Goal: Task Accomplishment & Management: Use online tool/utility

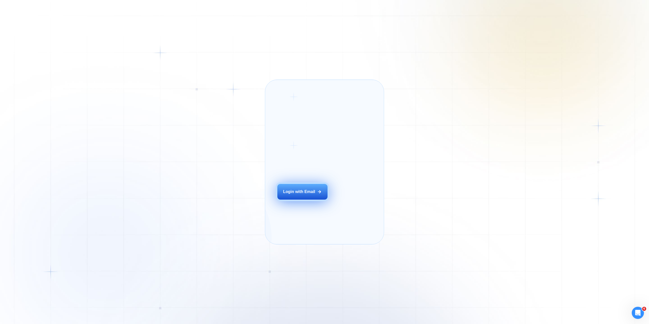
click at [303, 195] on div "Login with Email" at bounding box center [299, 192] width 32 height 6
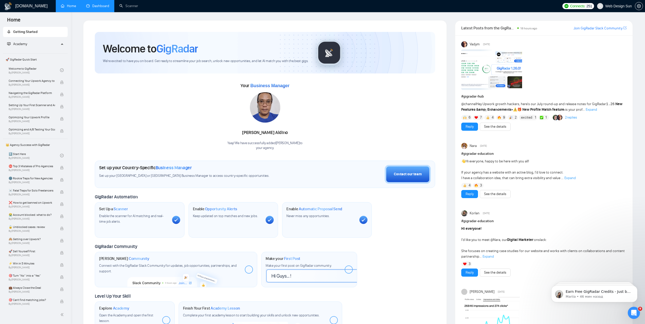
click at [99, 6] on link "Dashboard" at bounding box center [97, 6] width 23 height 4
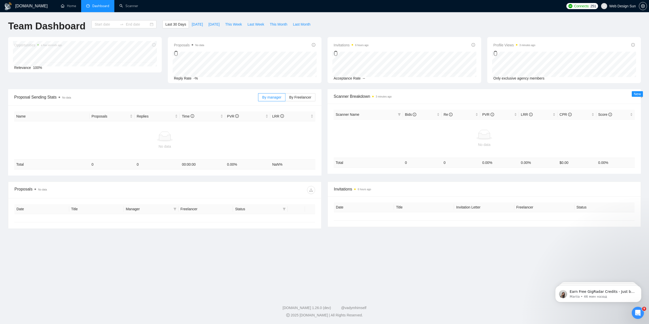
type input "[DATE]"
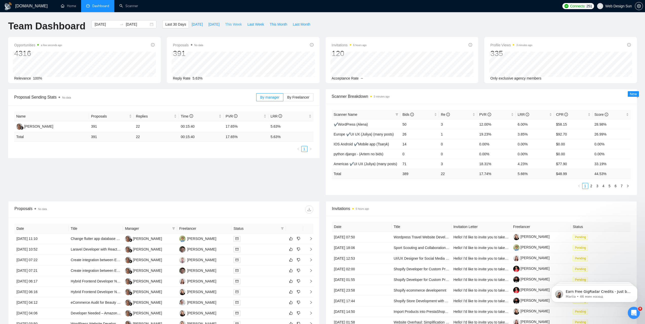
click at [234, 25] on span "This Week" at bounding box center [233, 25] width 17 height 6
type input "[DATE]"
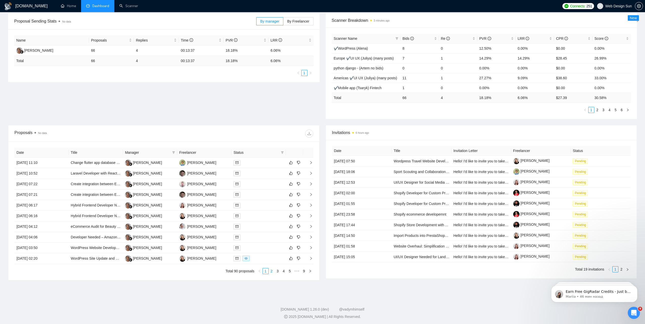
click at [271, 271] on link "2" at bounding box center [272, 271] width 6 height 6
click at [278, 272] on link "3" at bounding box center [278, 271] width 6 height 6
click at [283, 272] on link "4" at bounding box center [284, 271] width 6 height 6
click at [283, 273] on link "5" at bounding box center [284, 271] width 6 height 6
click at [284, 273] on link "6" at bounding box center [284, 271] width 6 height 6
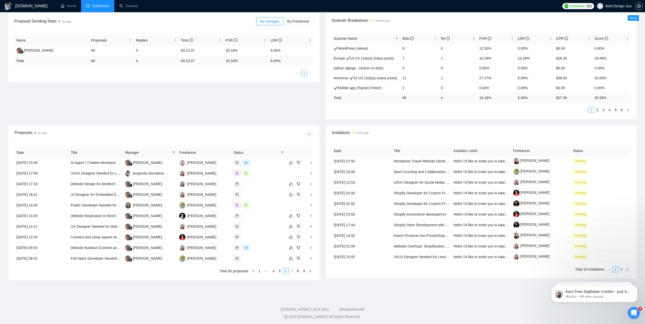
click at [291, 272] on link "7" at bounding box center [292, 271] width 6 height 6
click at [298, 273] on link "8" at bounding box center [298, 271] width 6 height 6
click at [304, 273] on link "9" at bounding box center [304, 271] width 6 height 6
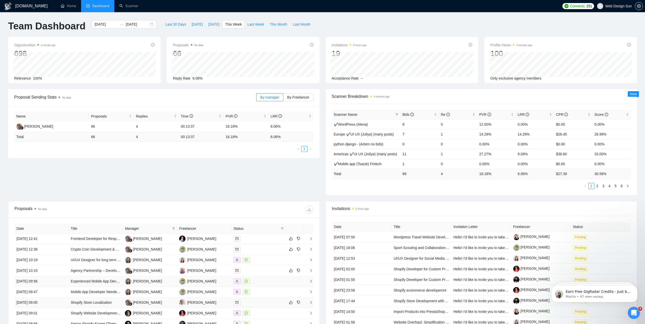
scroll to position [78, 0]
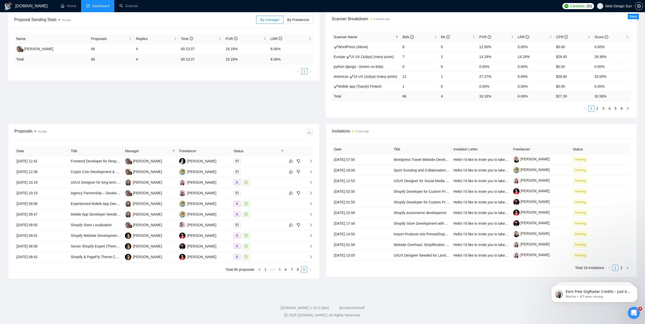
click at [282, 269] on link "5" at bounding box center [280, 270] width 6 height 6
click at [273, 271] on link "4" at bounding box center [272, 270] width 6 height 6
click at [273, 271] on link "3" at bounding box center [272, 270] width 6 height 6
click at [273, 271] on link "2" at bounding box center [272, 270] width 6 height 6
click at [265, 270] on link "1" at bounding box center [266, 270] width 6 height 6
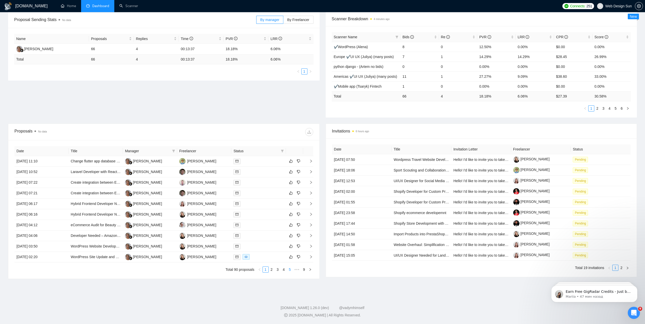
click at [288, 272] on link "5" at bounding box center [290, 270] width 6 height 6
click at [283, 269] on link "6" at bounding box center [284, 270] width 6 height 6
click at [291, 270] on link "7" at bounding box center [292, 270] width 6 height 6
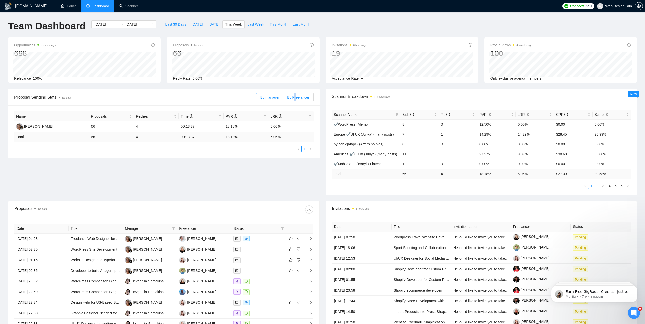
click at [296, 95] on span "By Freelancer" at bounding box center [298, 97] width 22 height 4
click at [296, 97] on span "By Freelancer" at bounding box center [298, 97] width 22 height 4
click at [283, 99] on input "By Freelancer" at bounding box center [283, 99] width 0 height 0
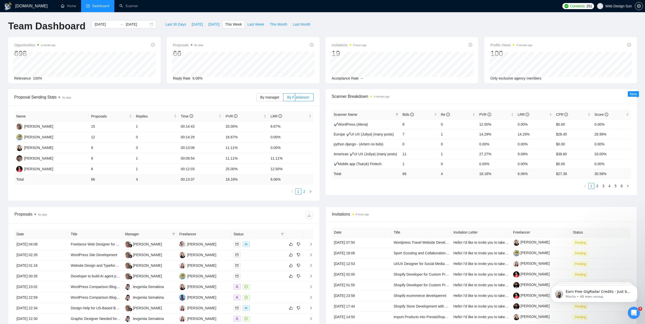
click at [306, 193] on link "2" at bounding box center [305, 192] width 6 height 6
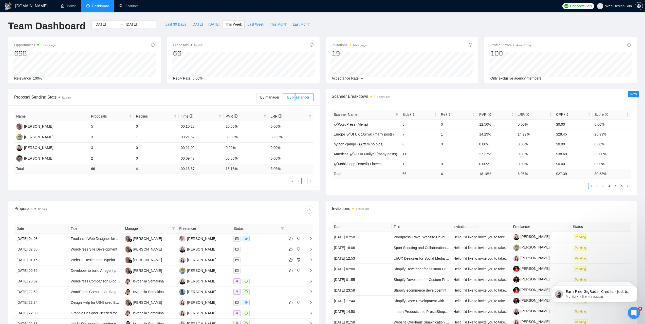
click at [299, 183] on link "1" at bounding box center [298, 181] width 6 height 6
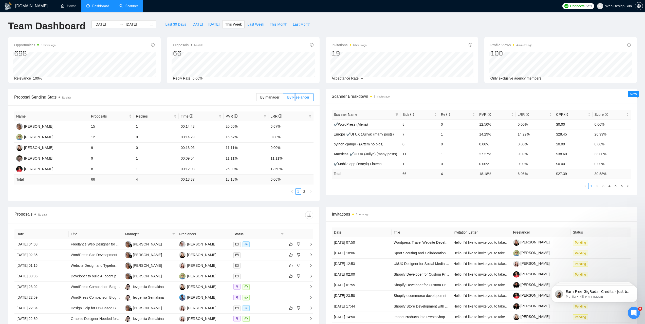
click at [123, 8] on link "Scanner" at bounding box center [128, 6] width 19 height 4
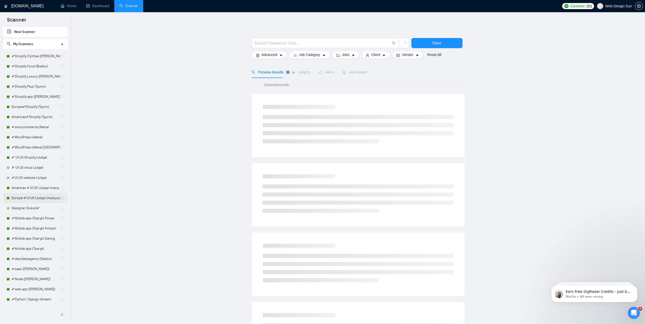
click at [29, 193] on link "Europe ✔UI UX (Juliya) (many posts)" at bounding box center [36, 198] width 48 height 10
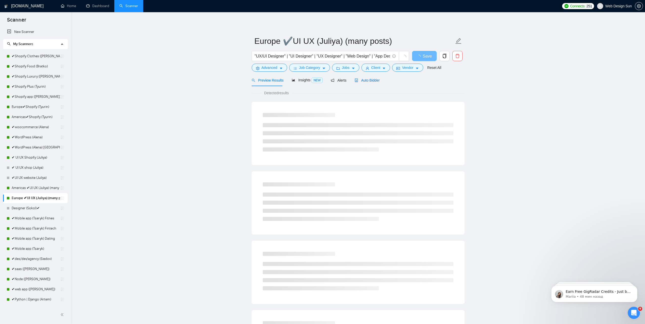
click at [364, 80] on span "Auto Bidder" at bounding box center [367, 80] width 25 height 4
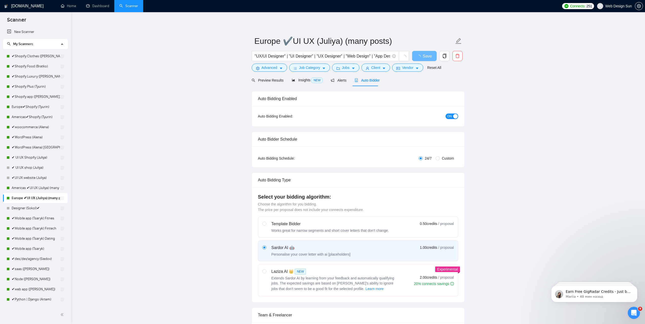
radio input "false"
radio input "true"
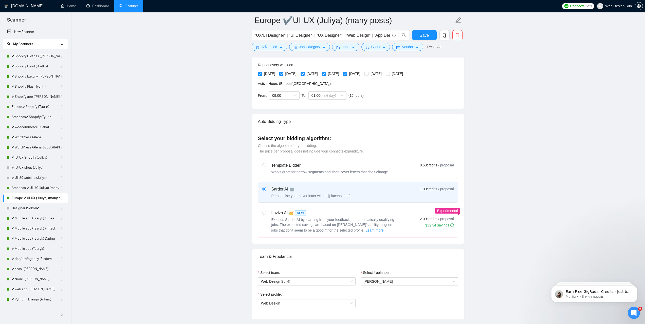
scroll to position [253, 0]
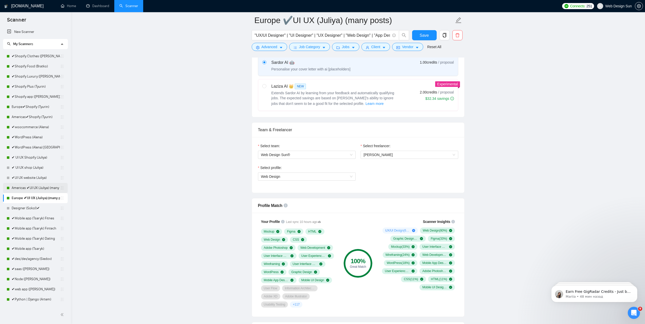
click at [30, 188] on link "Americas ✔UI UX (Juliya) (many posts)" at bounding box center [36, 188] width 48 height 10
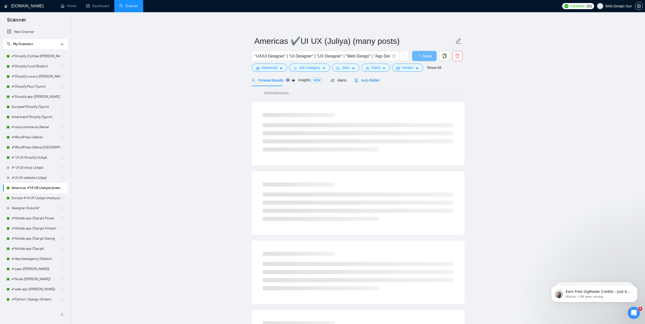
click at [362, 81] on span "Auto Bidder" at bounding box center [367, 80] width 25 height 4
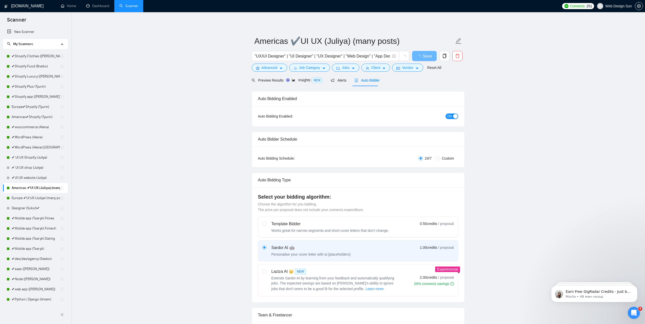
radio input "false"
radio input "true"
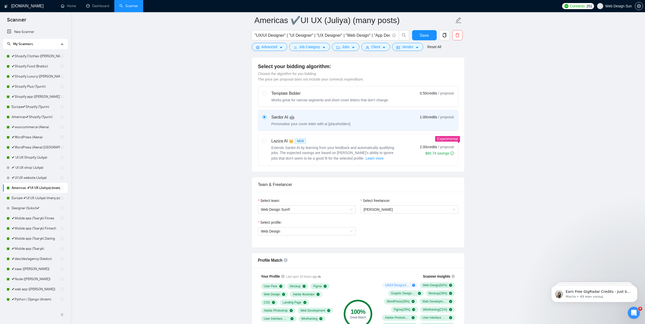
scroll to position [224, 0]
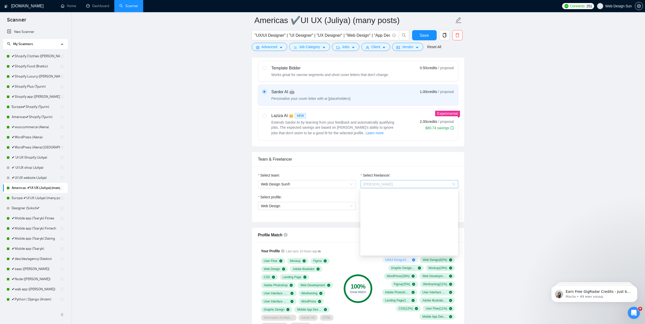
click at [378, 181] on span "[PERSON_NAME]" at bounding box center [409, 184] width 91 height 8
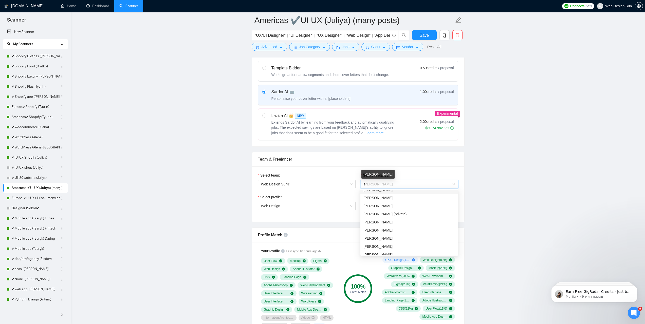
type input "se"
click at [380, 208] on span "[PERSON_NAME]" at bounding box center [377, 210] width 29 height 4
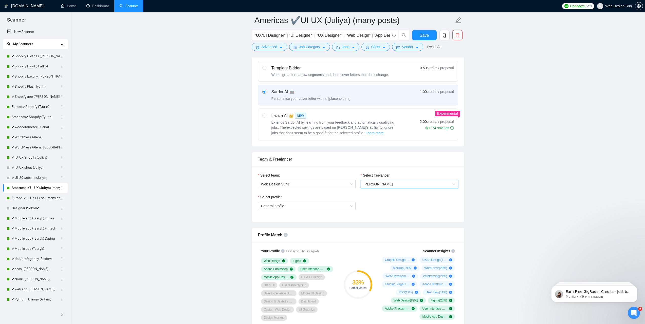
click at [322, 210] on div "Select profile: General profile" at bounding box center [306, 205] width 103 height 22
click at [324, 208] on span "General profile" at bounding box center [306, 206] width 91 height 8
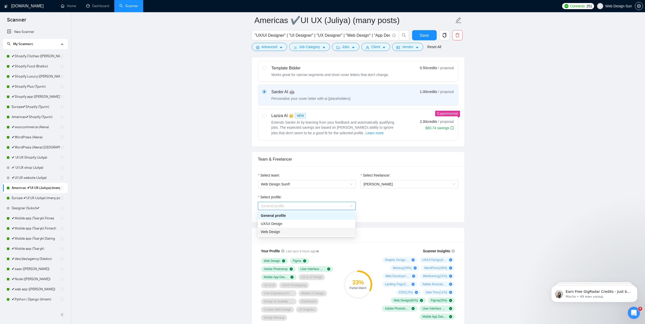
click at [304, 231] on div "Web Design" at bounding box center [306, 232] width 91 height 6
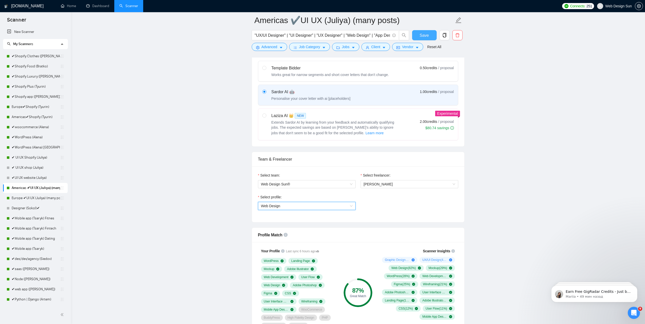
click at [423, 34] on span "Save" at bounding box center [424, 35] width 9 height 6
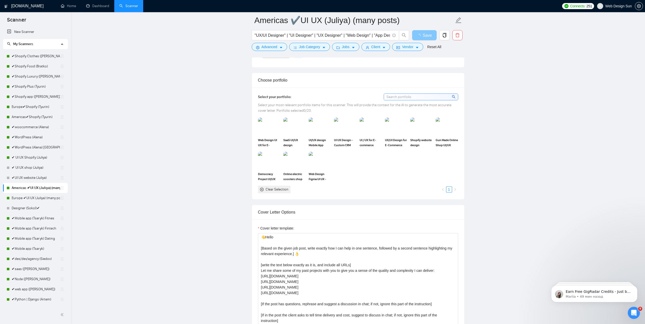
scroll to position [477, 0]
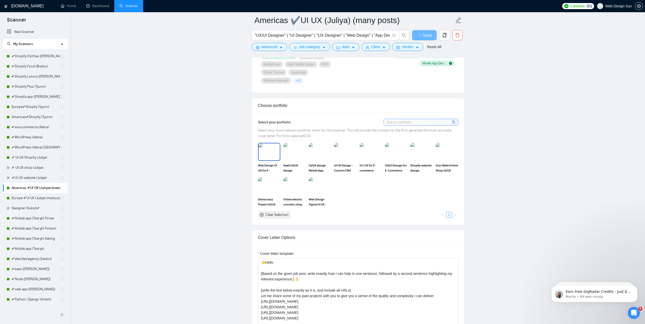
click at [266, 143] on img at bounding box center [268, 151] width 21 height 17
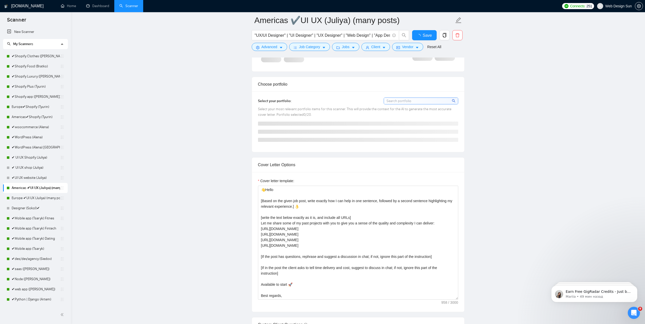
click at [300, 148] on div "Select your portfolio: Select your most relevant portfolio items for this scann…" at bounding box center [358, 121] width 212 height 61
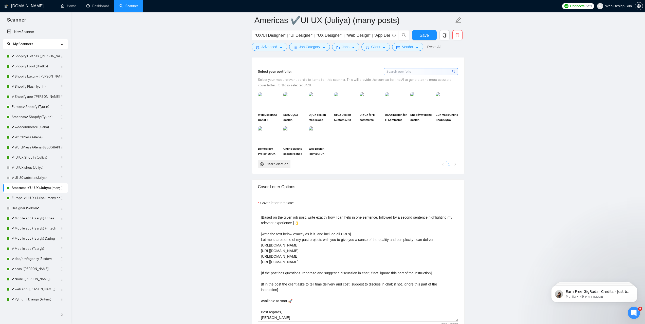
scroll to position [427, 0]
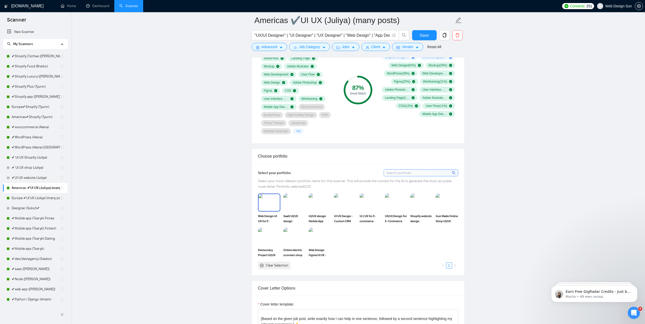
click at [267, 198] on img at bounding box center [268, 202] width 21 height 17
click at [290, 197] on img at bounding box center [294, 202] width 21 height 17
click at [319, 194] on img at bounding box center [319, 202] width 21 height 17
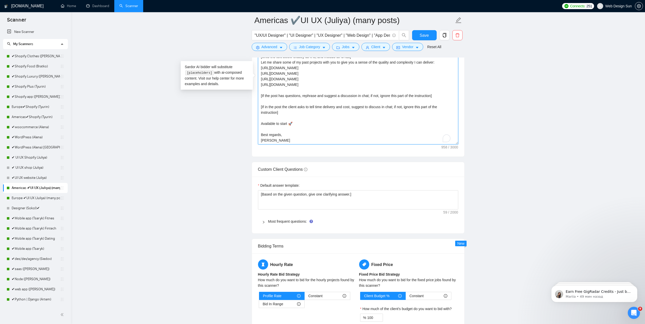
scroll to position [11, 0]
drag, startPoint x: 260, startPoint y: 128, endPoint x: 249, endPoint y: 127, distance: 11.2
click at [249, 127] on main "Americas ✔UI UX (Juliya) (many posts) "UX/UI Designer" | "UI Designer" | "UX De…" at bounding box center [358, 82] width 558 height 1534
type textarea "👋Hello [Based on the given job post, write exactly how I can help in one senten…"
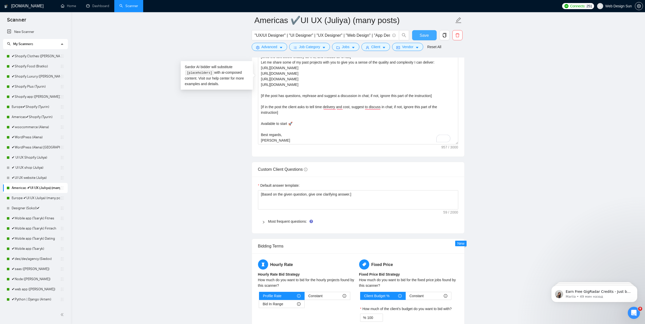
click at [428, 36] on span "Save" at bounding box center [424, 35] width 9 height 6
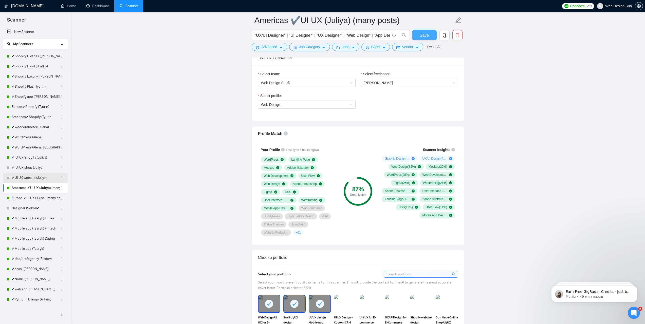
scroll to position [275, 0]
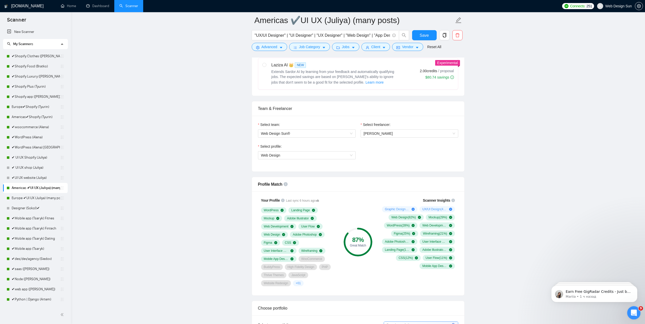
click at [639, 318] on div "9" at bounding box center [633, 312] width 13 height 13
click at [637, 315] on div "Открыть службу сообщений Intercom" at bounding box center [633, 312] width 17 height 17
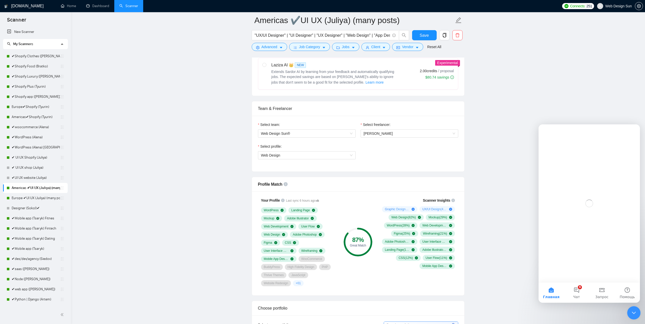
scroll to position [0, 0]
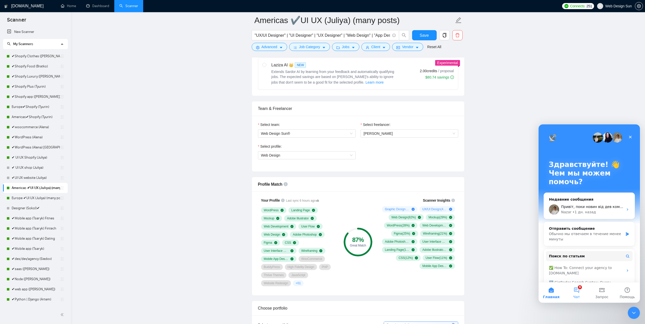
click at [580, 293] on button "9 Чат" at bounding box center [576, 293] width 25 height 20
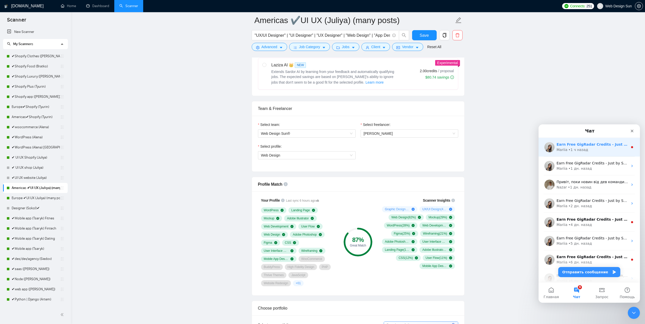
click at [588, 149] on div "Mariia • 1 ч назад" at bounding box center [592, 149] width 71 height 5
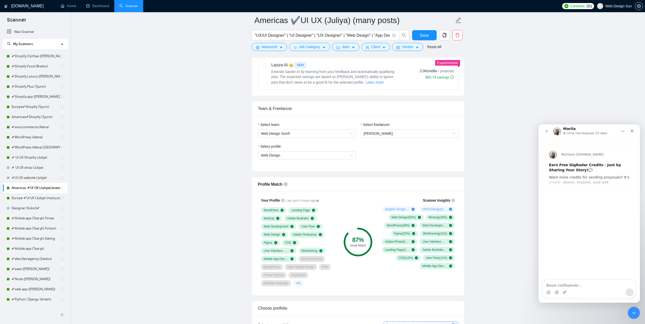
click at [549, 132] on button "go back" at bounding box center [547, 131] width 10 height 10
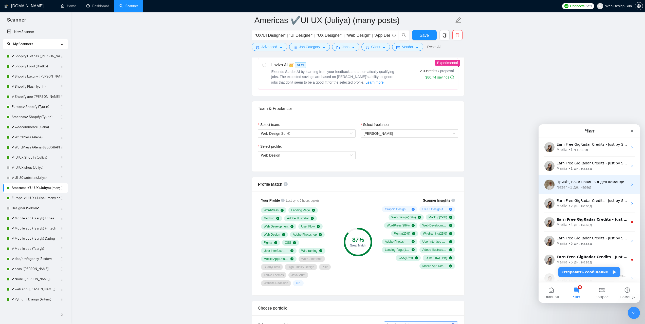
click at [596, 192] on div "Привіт, поки новин від дев команди немає, але як тільки отримаємо - напишемо [P…" at bounding box center [589, 184] width 101 height 19
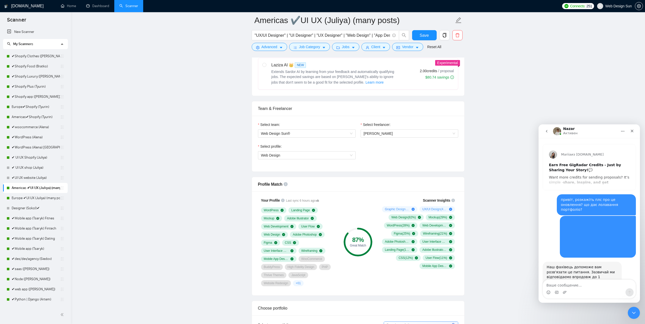
scroll to position [1279, 0]
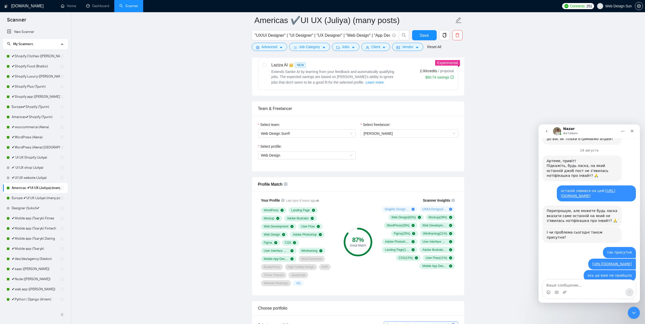
click at [546, 133] on icon "go back" at bounding box center [547, 131] width 4 height 4
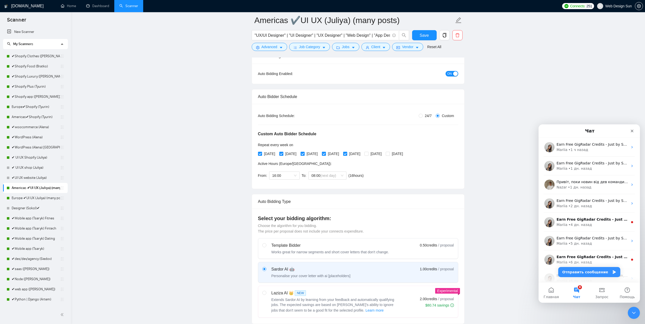
scroll to position [21, 0]
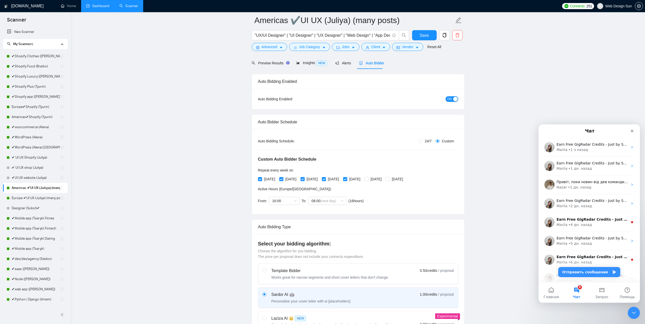
click at [99, 5] on link "Dashboard" at bounding box center [97, 6] width 23 height 4
